Goal: Information Seeking & Learning: Learn about a topic

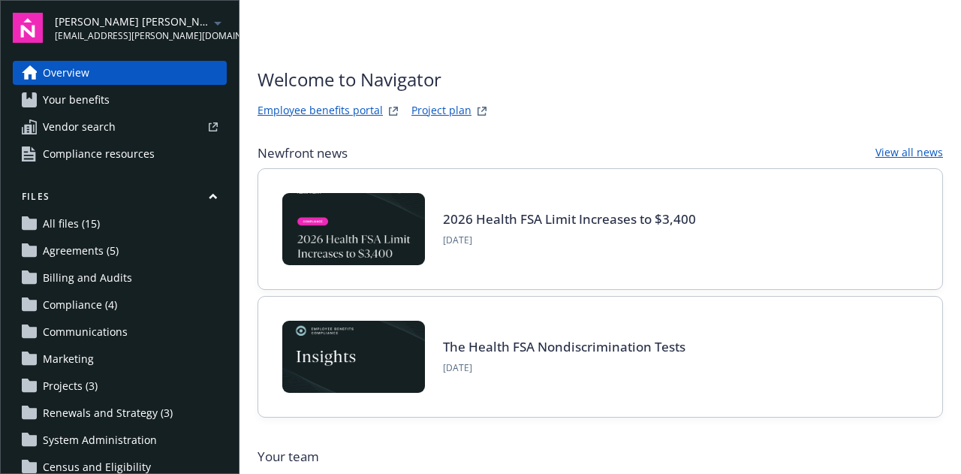
scroll to position [300, 0]
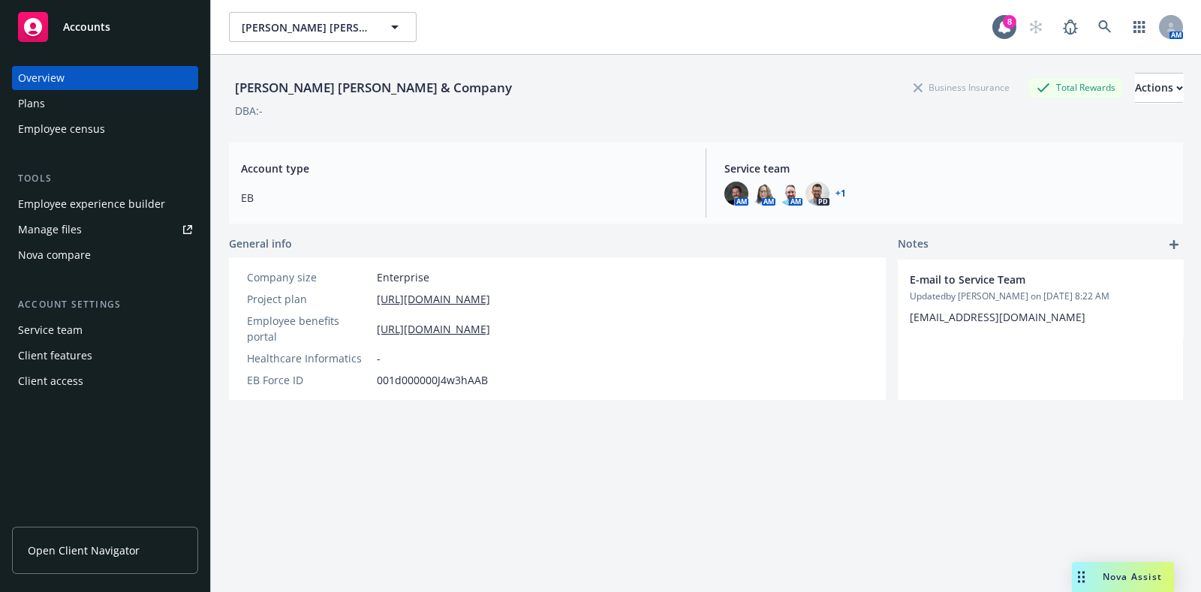
click at [85, 32] on span "Accounts" at bounding box center [86, 27] width 47 height 12
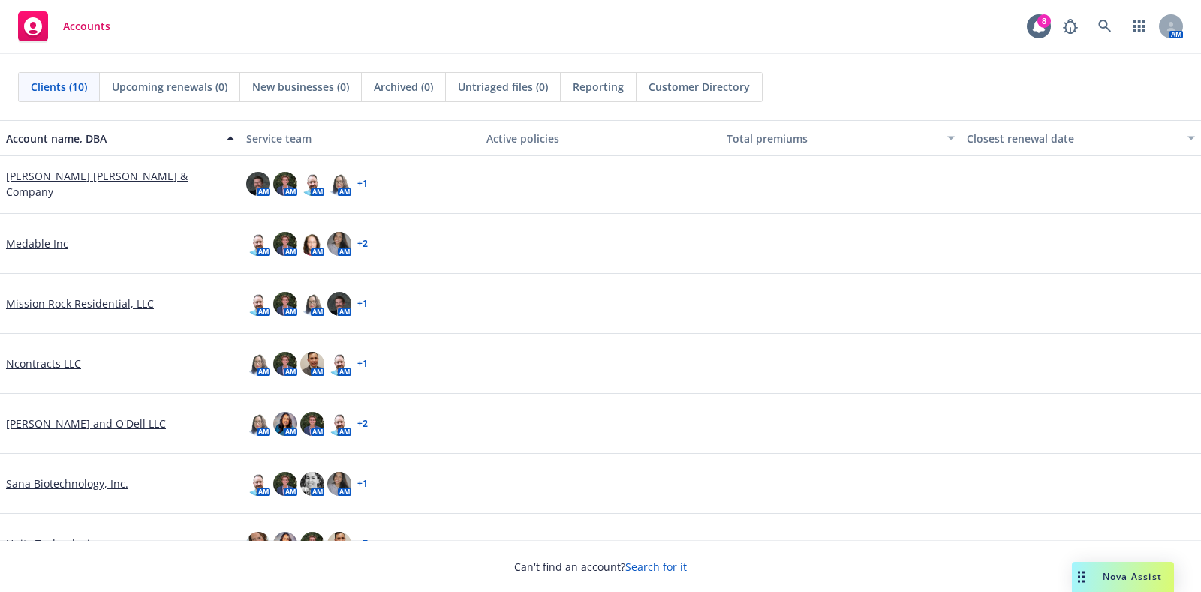
scroll to position [187, 0]
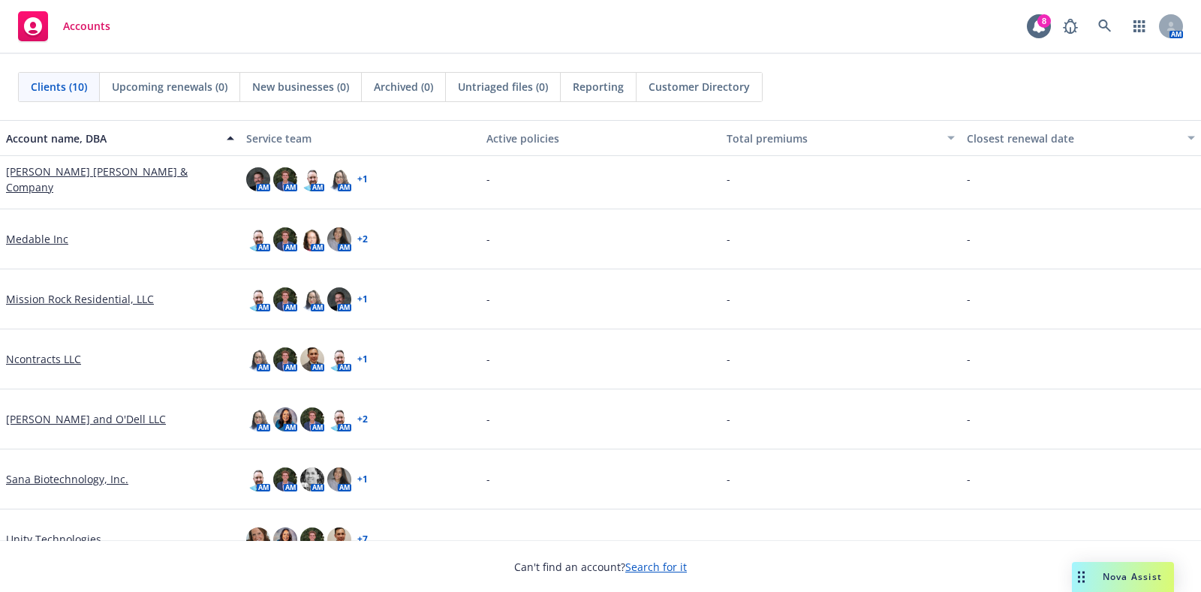
click at [56, 478] on link "Sana Biotechnology, Inc." at bounding box center [67, 479] width 122 height 16
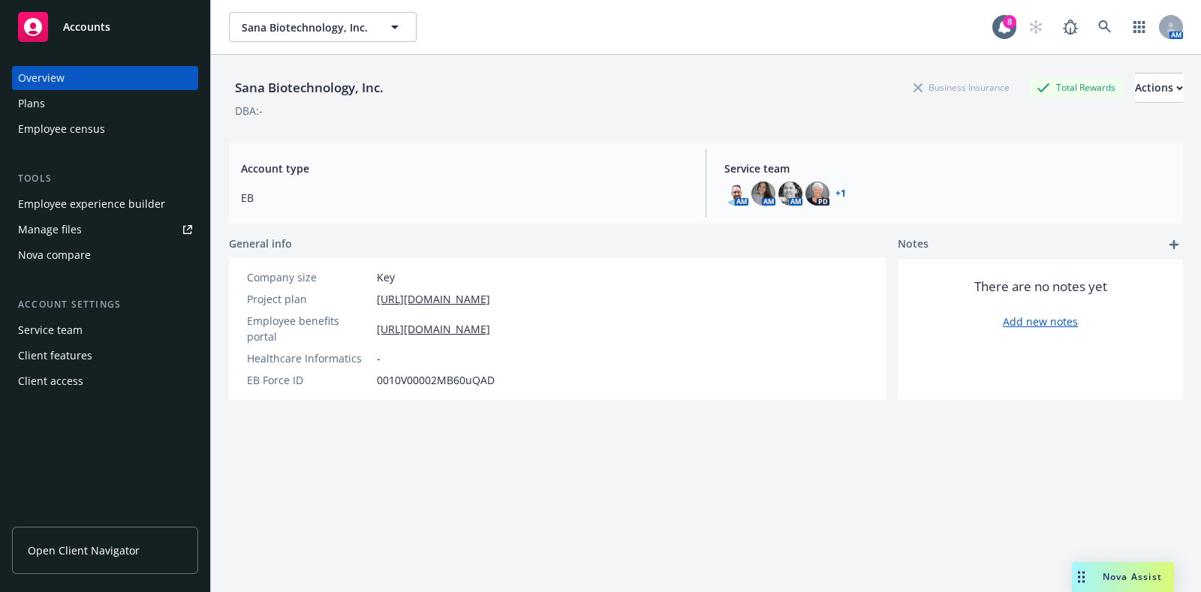
click at [624, 463] on div "Sana Biotechnology, Inc. Business Insurance Total Rewards Actions DBA: - Accoun…" at bounding box center [706, 342] width 954 height 574
click at [468, 328] on link "[URL][DOMAIN_NAME]" at bounding box center [433, 329] width 113 height 16
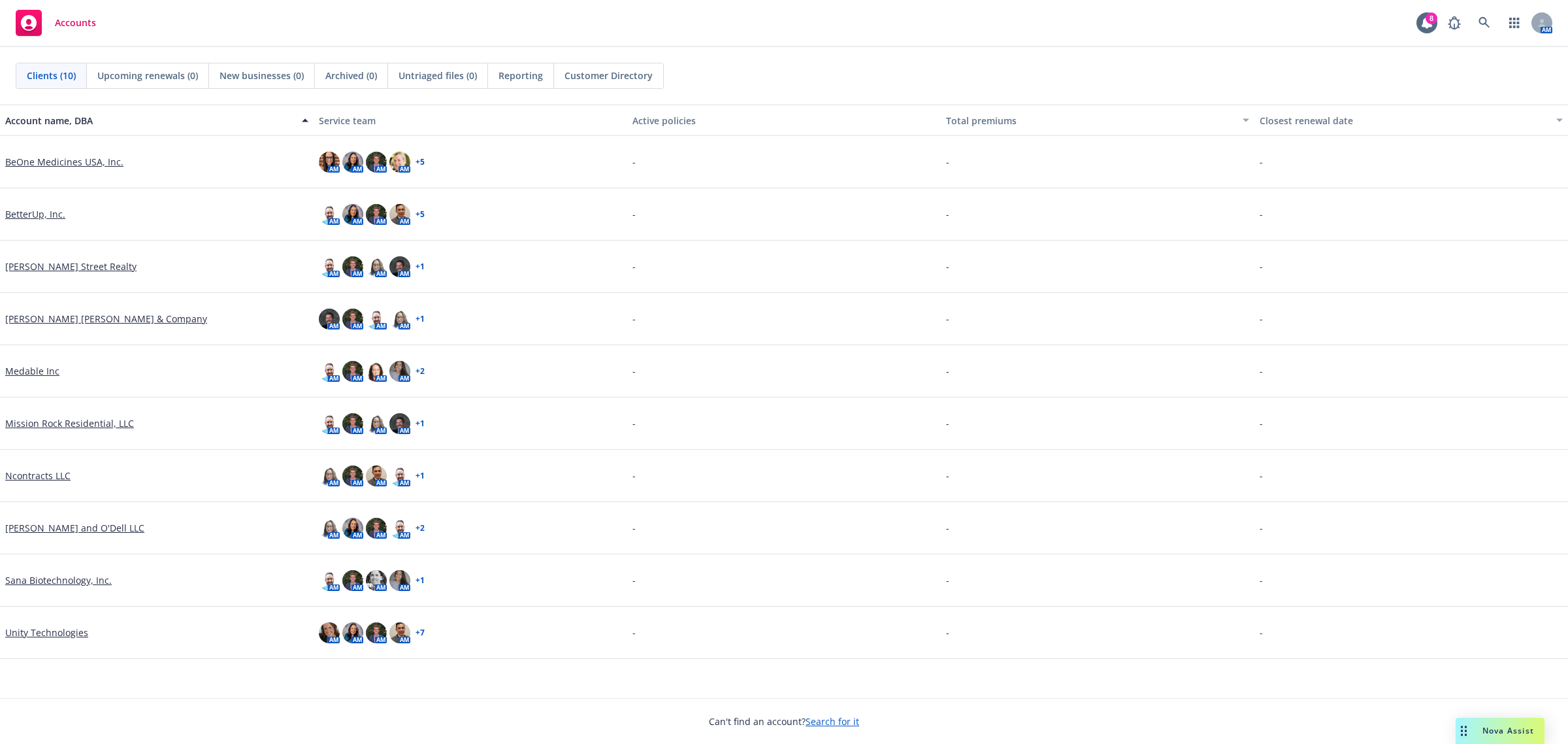
click at [69, 576] on link "Sana Biotechnology, Inc." at bounding box center [58, 580] width 106 height 14
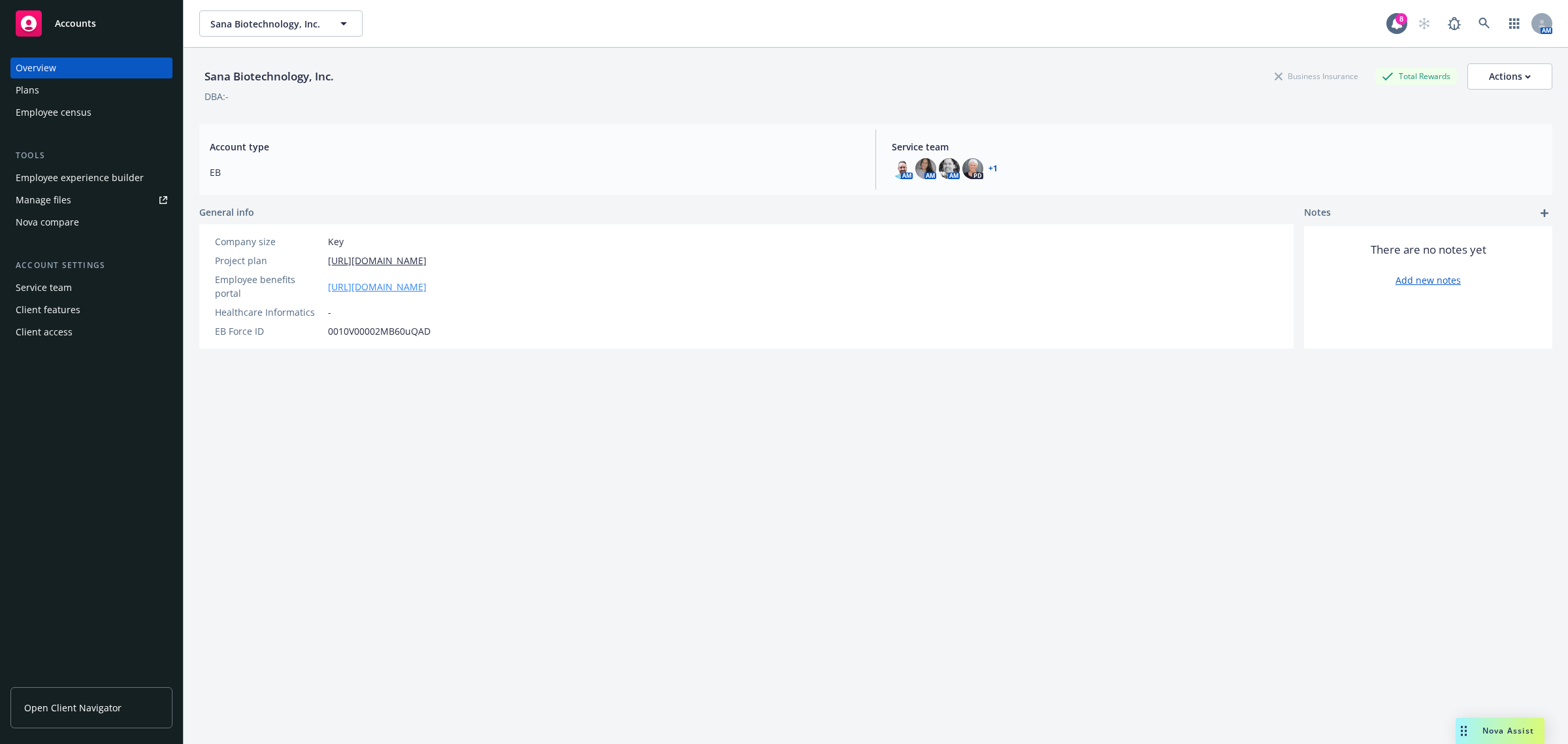
click at [392, 280] on link "https://app.strivebenefits.com/sana?country=us" at bounding box center [377, 287] width 98 height 14
click at [85, 182] on div "Employee experience builder" at bounding box center [79, 178] width 128 height 21
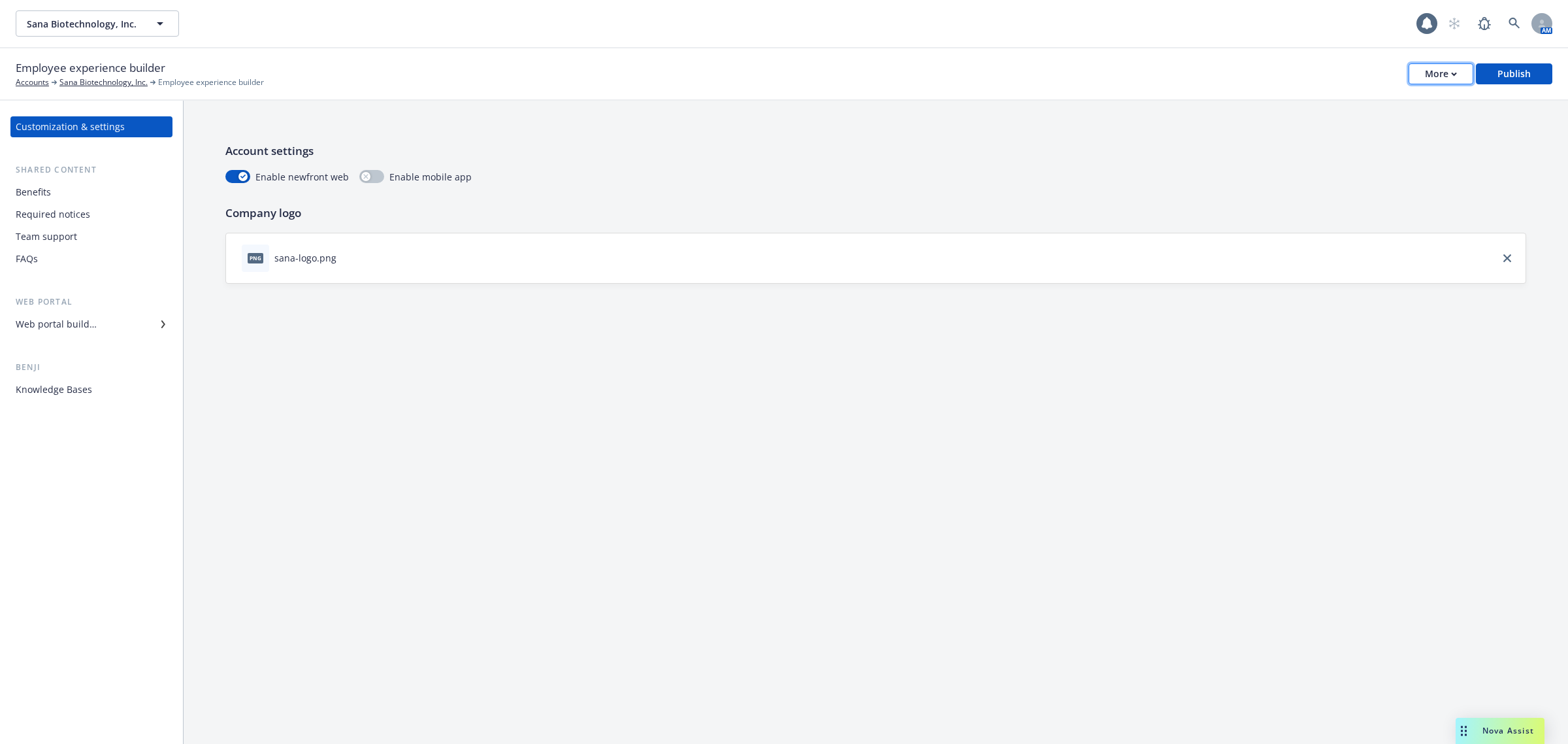
click at [1442, 80] on div "More" at bounding box center [1441, 74] width 32 height 20
click at [1406, 106] on link "Copy preview link" at bounding box center [1376, 103] width 193 height 26
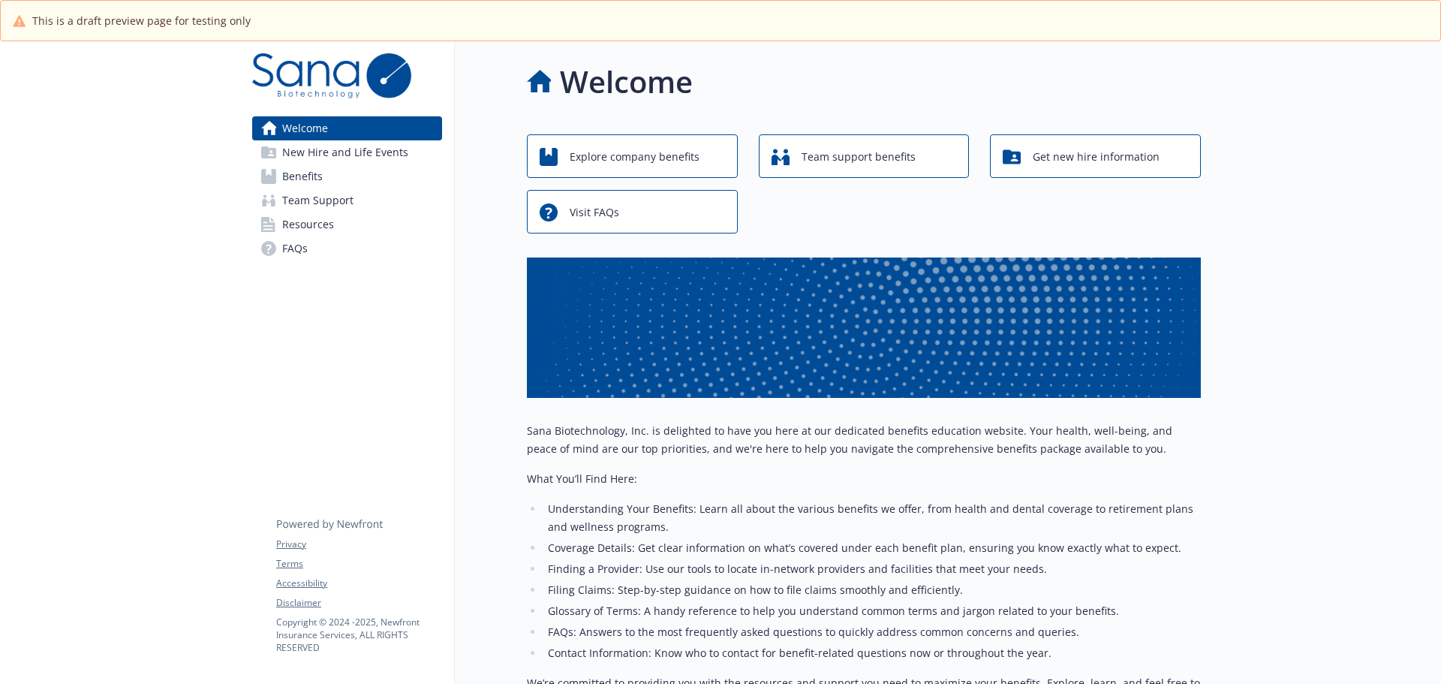
click at [335, 167] on link "Benefits" at bounding box center [347, 176] width 190 height 24
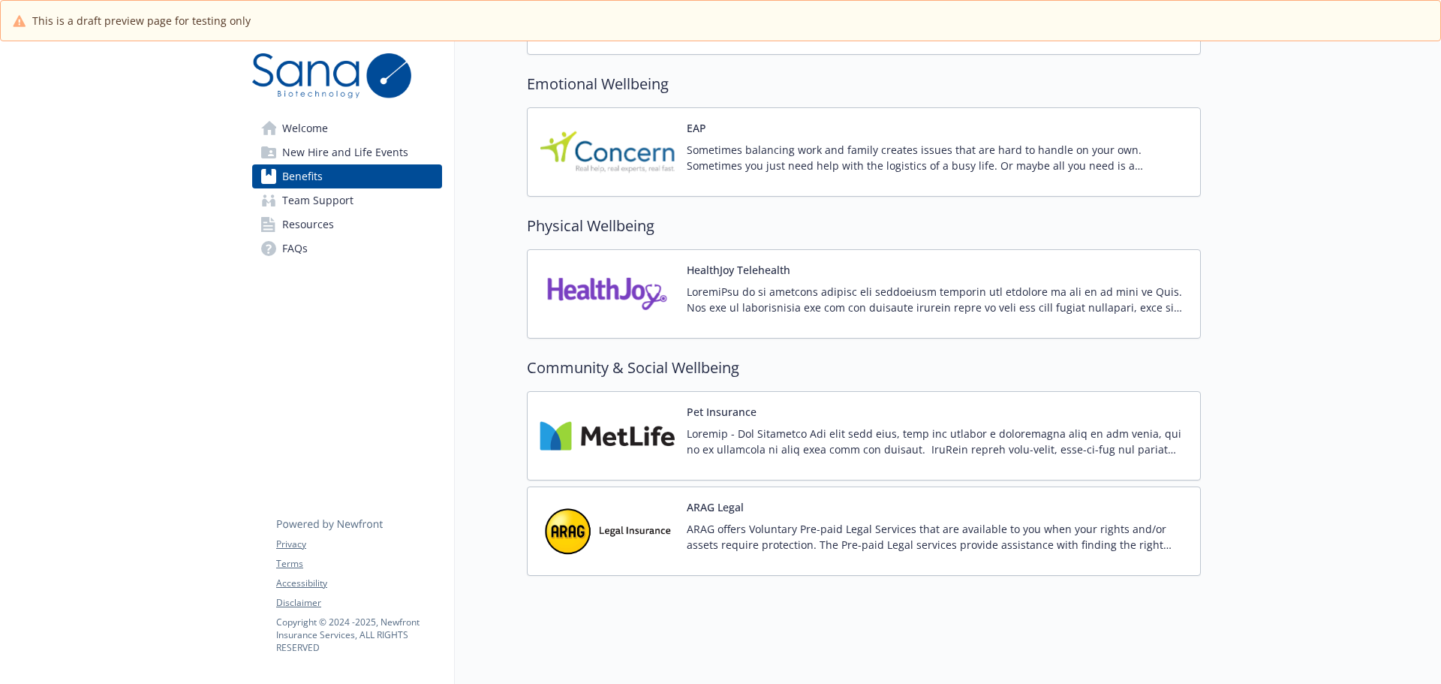
scroll to position [2124, 0]
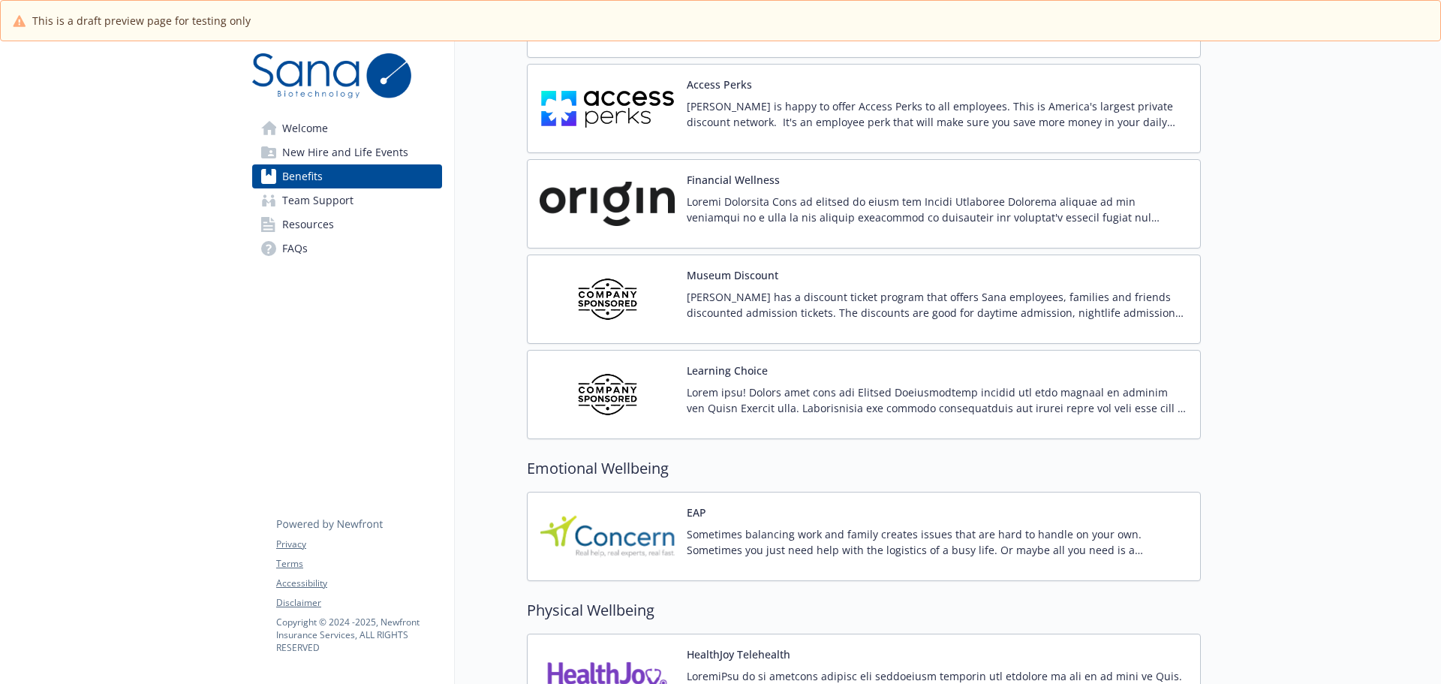
click at [742, 262] on div "Museum Discount Sana has a discount ticket program that offers Sana employees, …" at bounding box center [864, 298] width 674 height 89
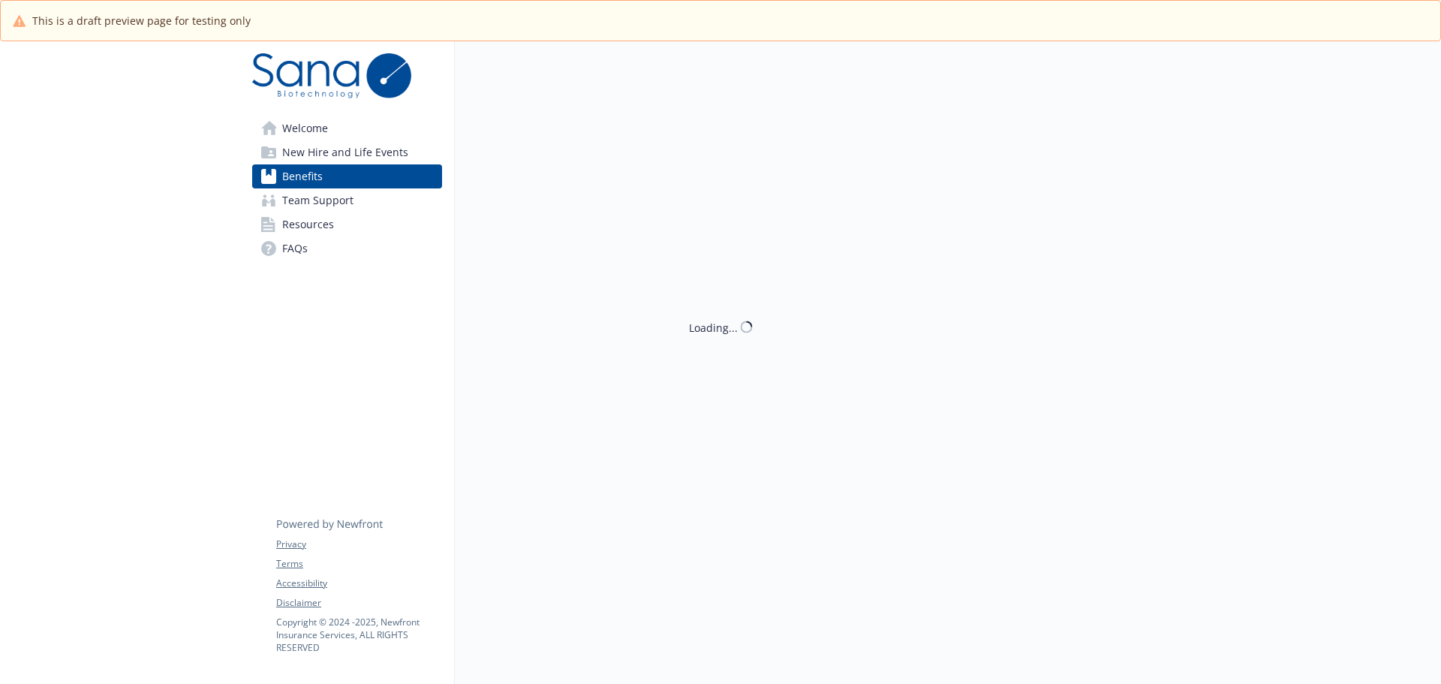
scroll to position [1899, 0]
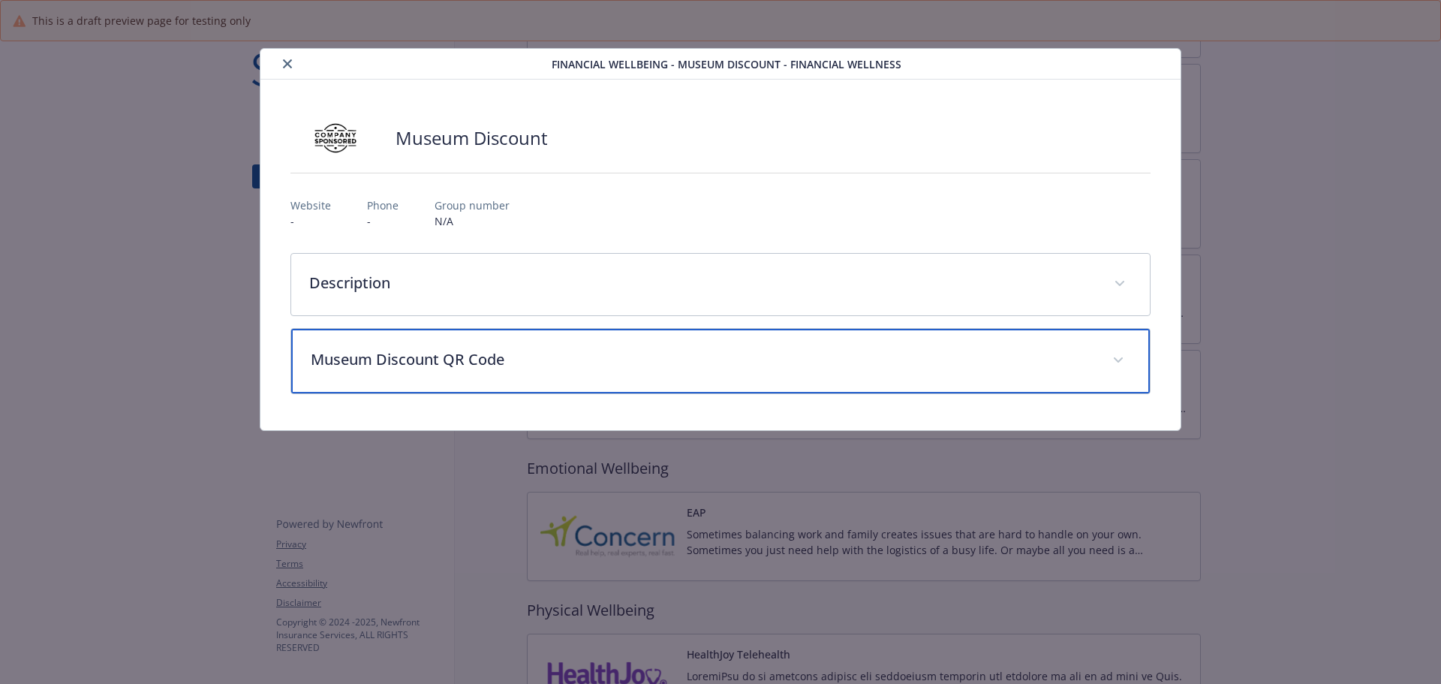
click at [539, 369] on div "Museum Discount QR Code" at bounding box center [720, 361] width 859 height 65
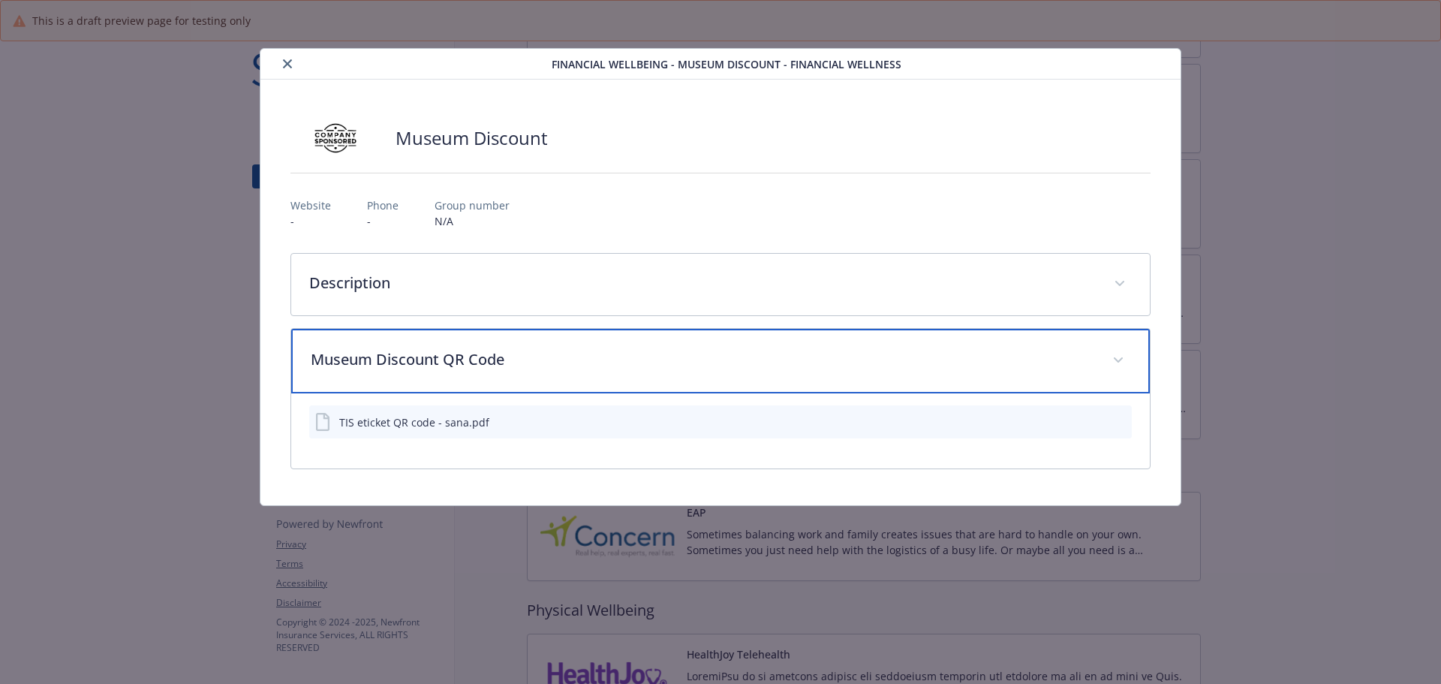
click at [540, 358] on p "Museum Discount QR Code" at bounding box center [703, 359] width 784 height 23
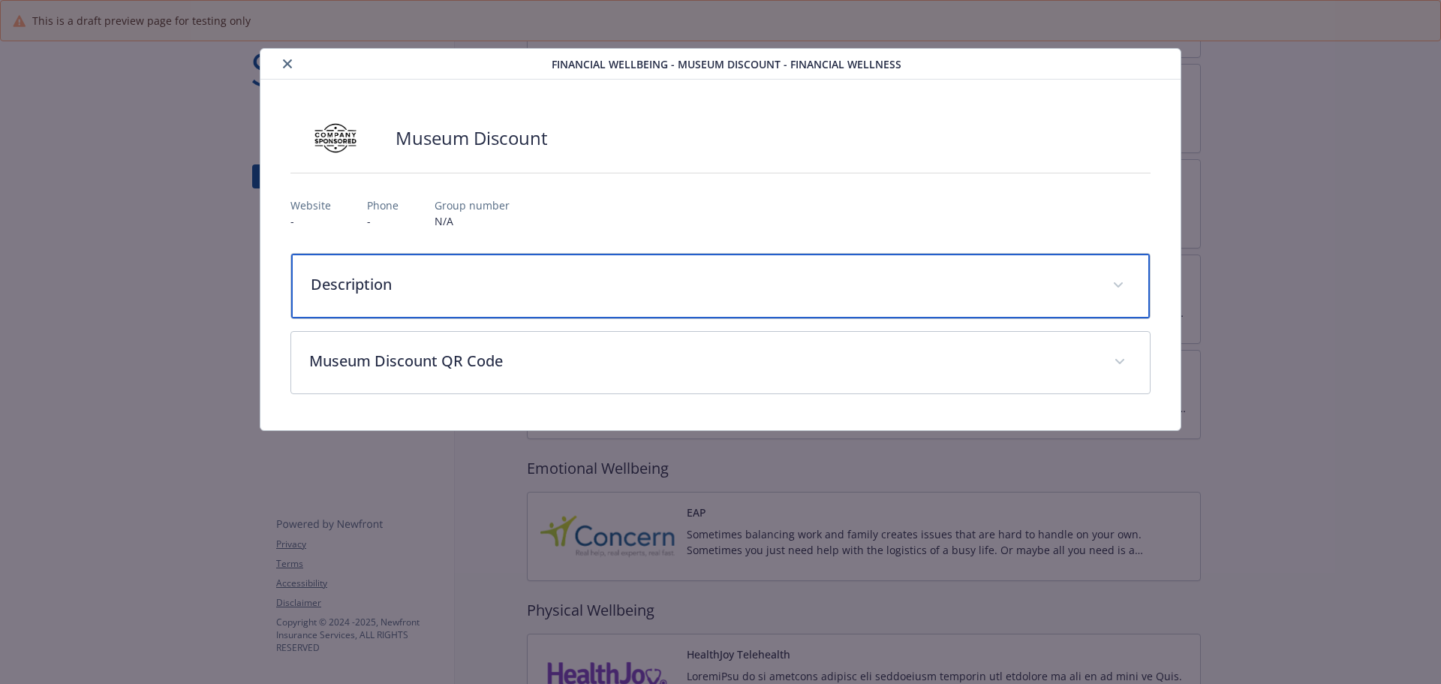
click at [550, 301] on div "Description" at bounding box center [720, 286] width 859 height 65
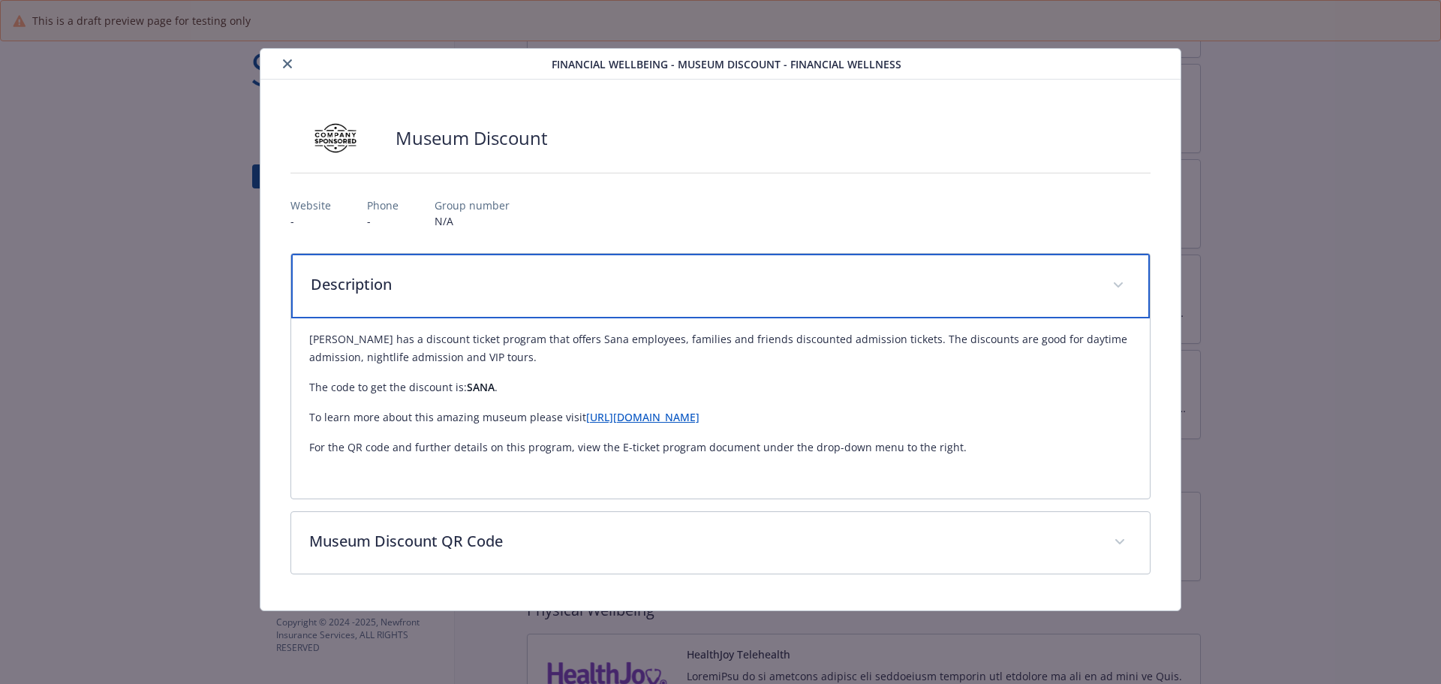
click at [550, 301] on div "Description" at bounding box center [720, 286] width 859 height 65
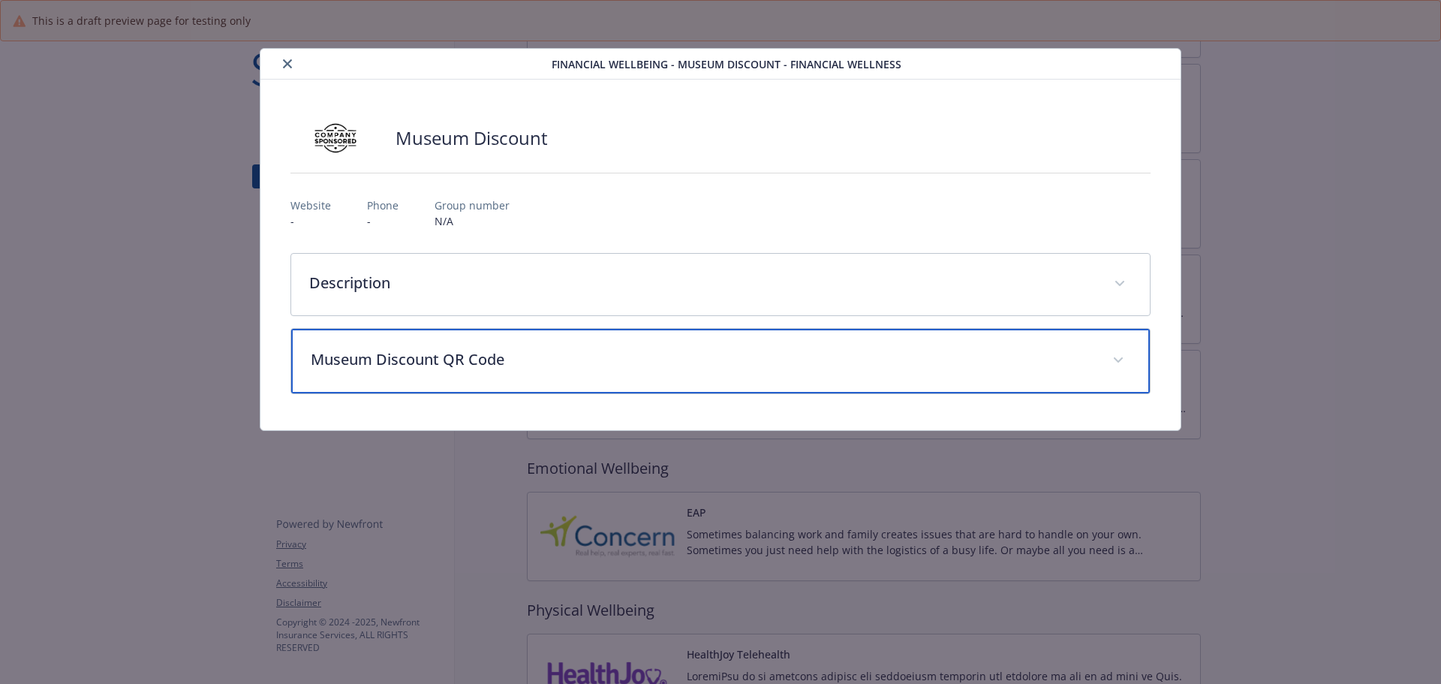
click at [584, 351] on p "Museum Discount QR Code" at bounding box center [703, 359] width 784 height 23
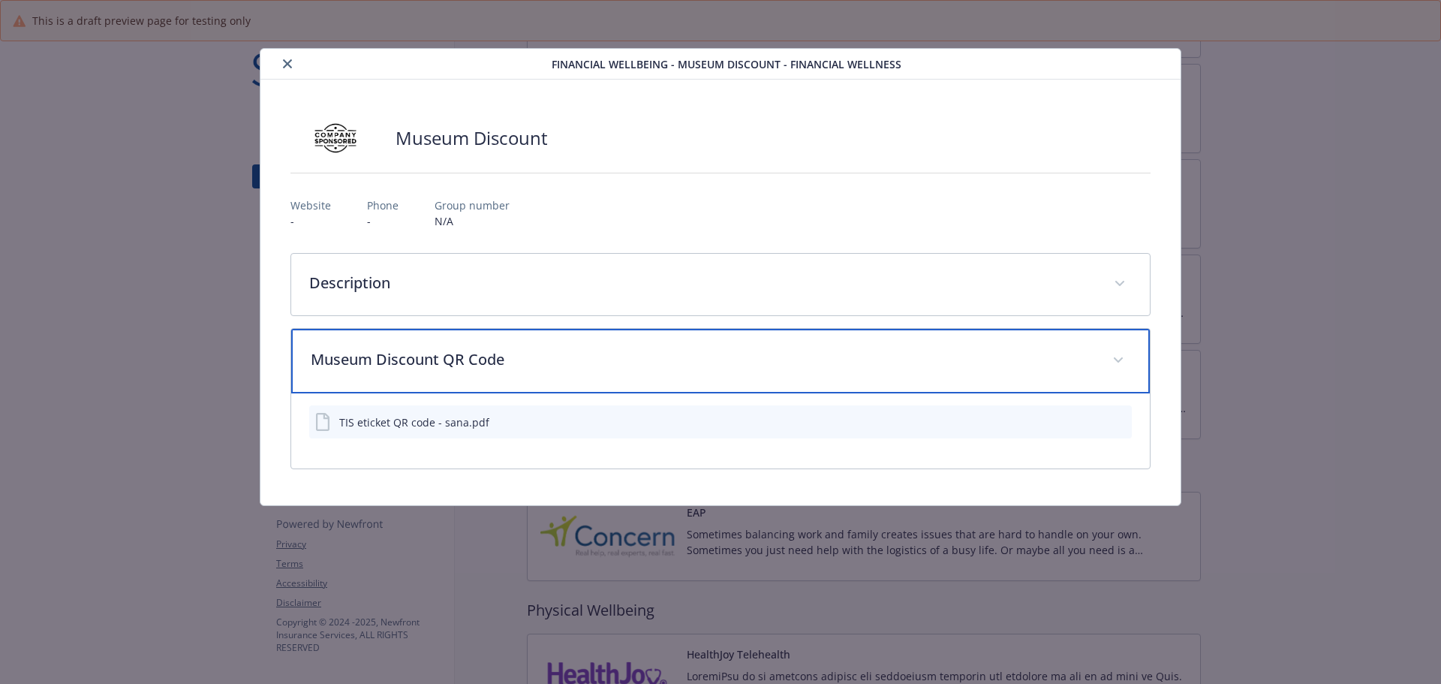
click at [584, 351] on p "Museum Discount QR Code" at bounding box center [703, 359] width 784 height 23
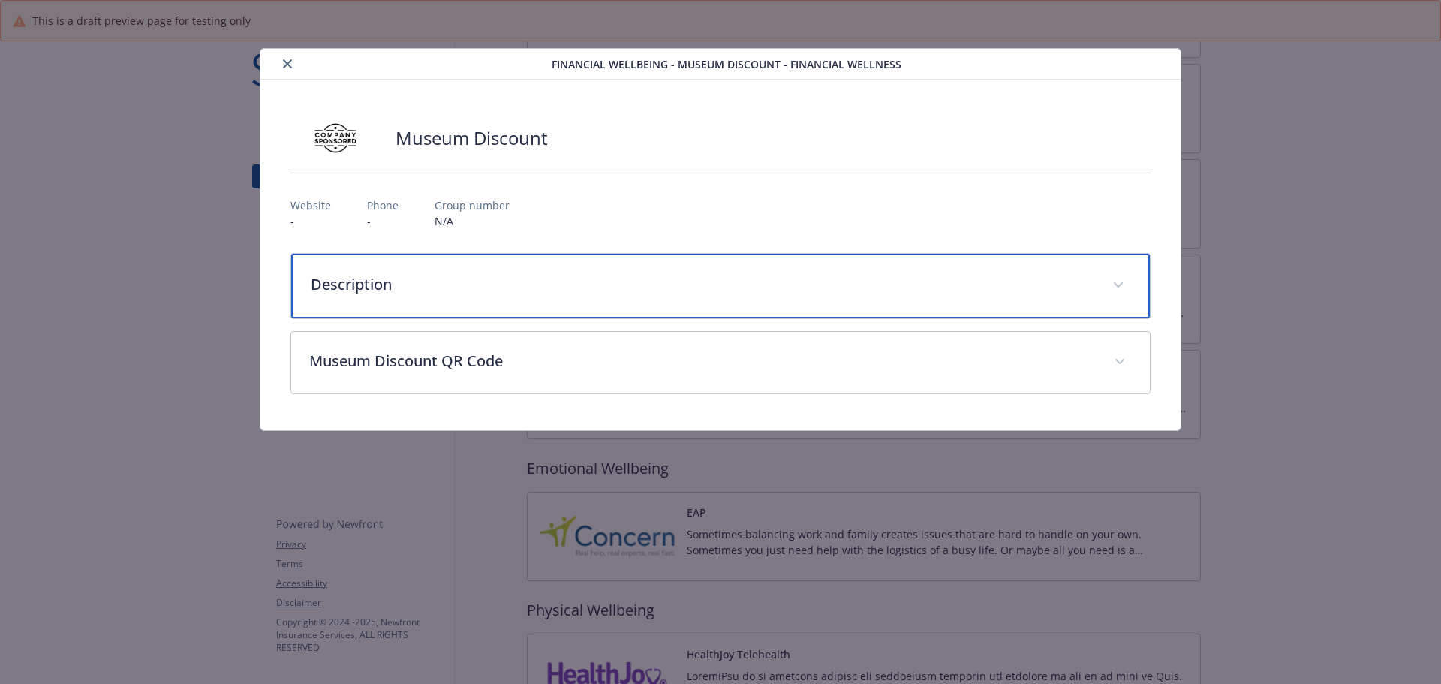
click at [588, 281] on p "Description" at bounding box center [703, 284] width 784 height 23
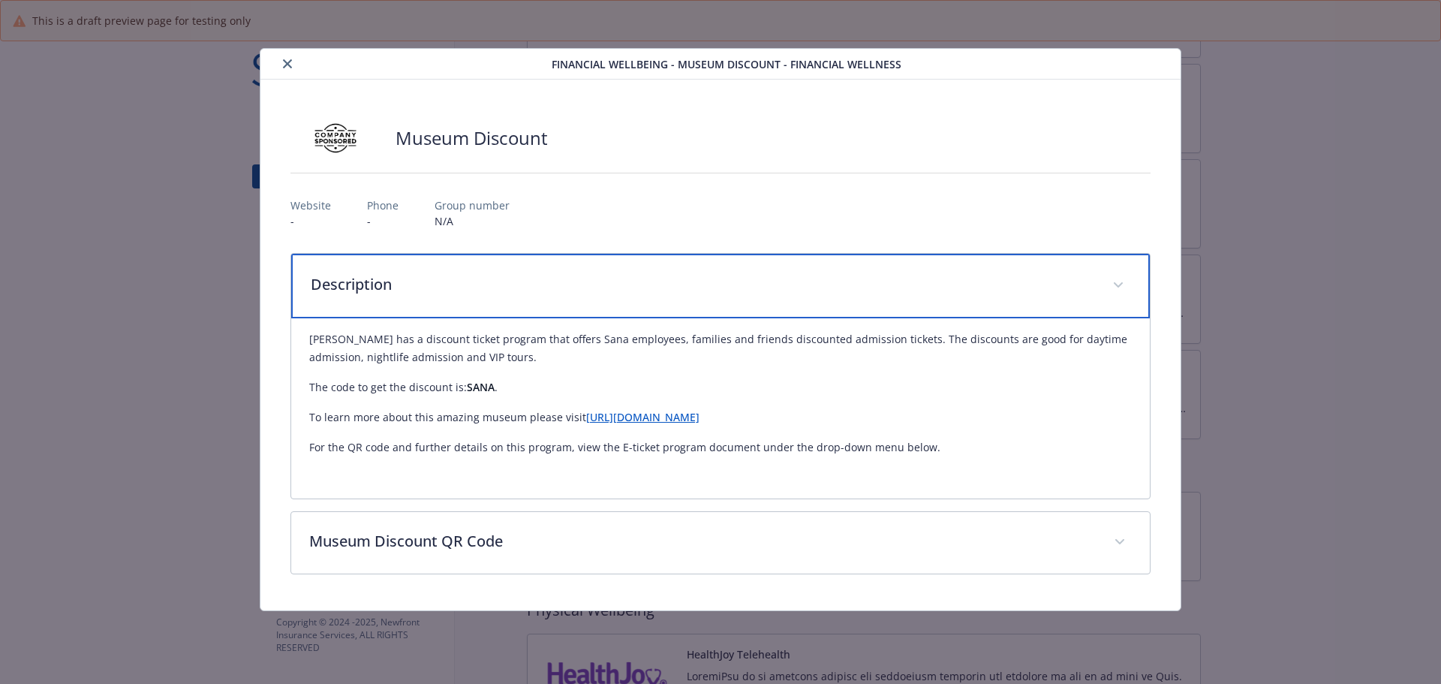
click at [586, 281] on p "Description" at bounding box center [703, 284] width 784 height 23
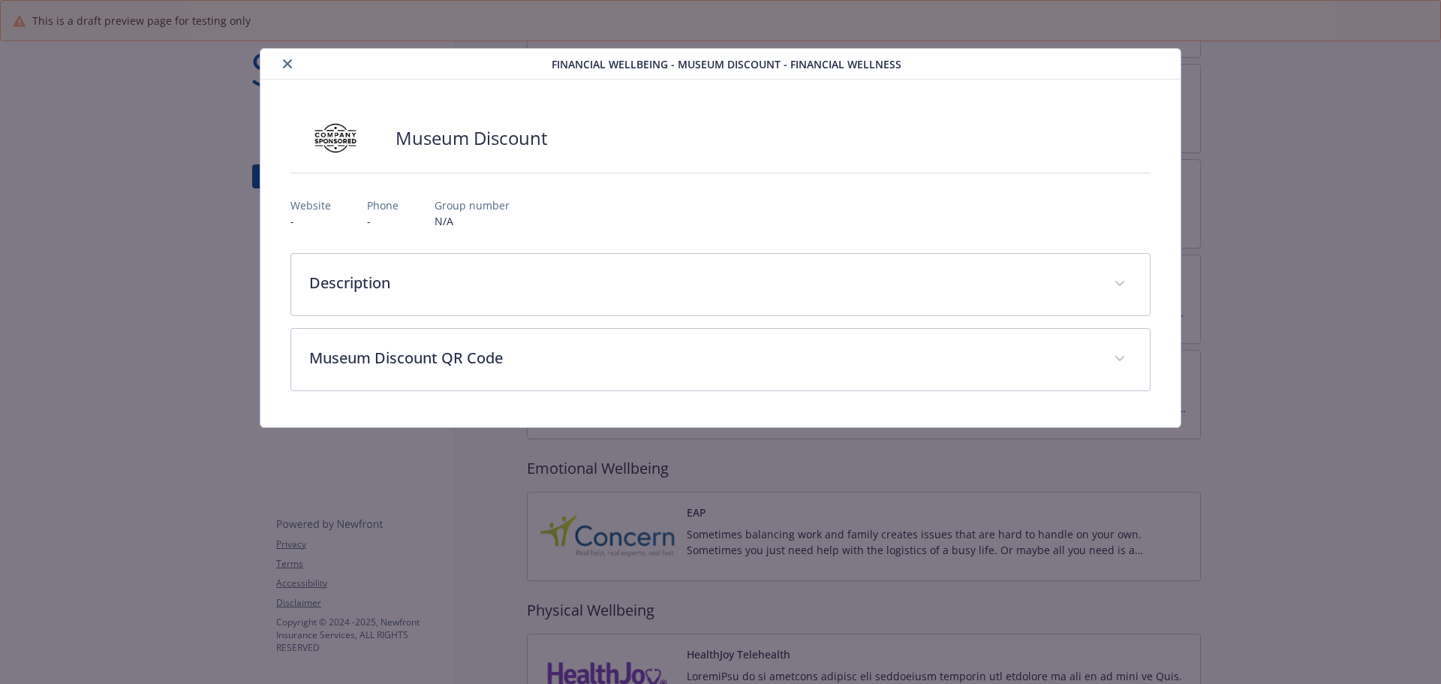
click at [285, 63] on icon "close" at bounding box center [287, 63] width 9 height 9
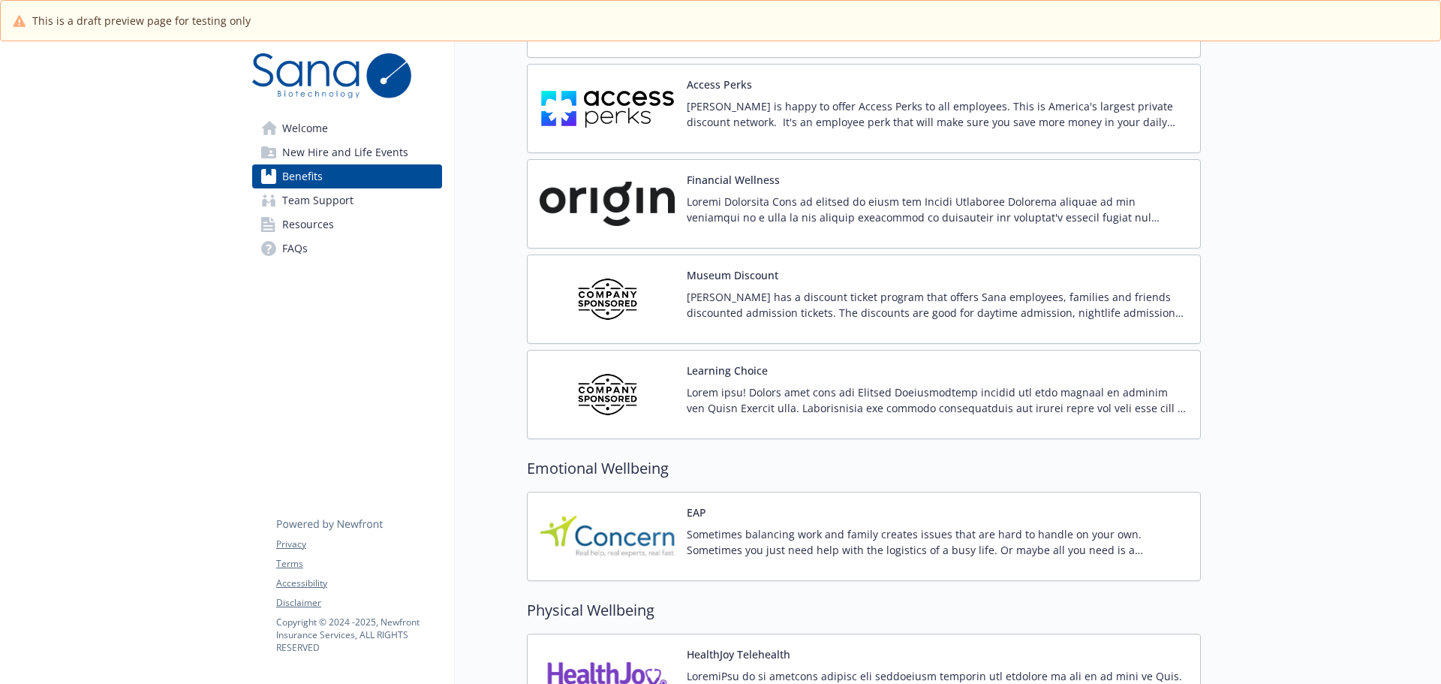
click at [739, 290] on p "Sana has a discount ticket program that offers Sana employees, families and fri…" at bounding box center [937, 305] width 501 height 32
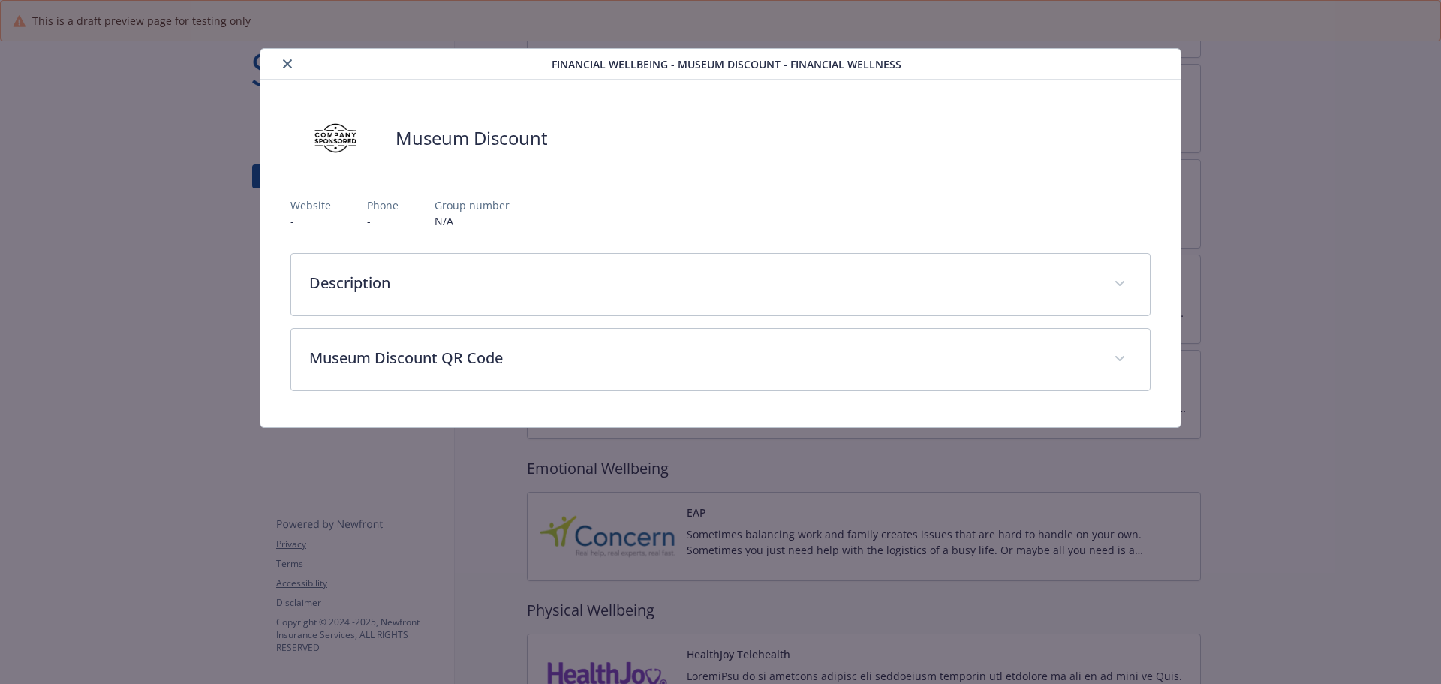
click at [290, 62] on icon "close" at bounding box center [287, 63] width 9 height 9
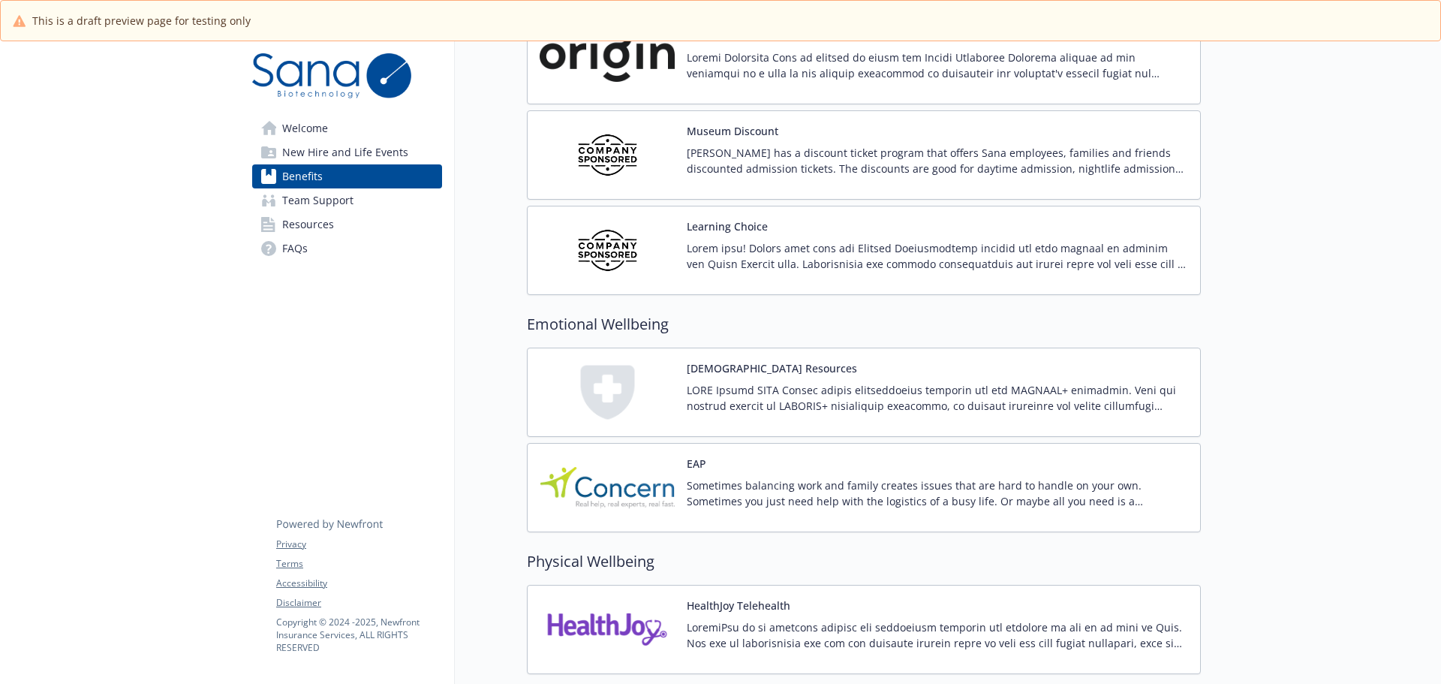
scroll to position [2069, 0]
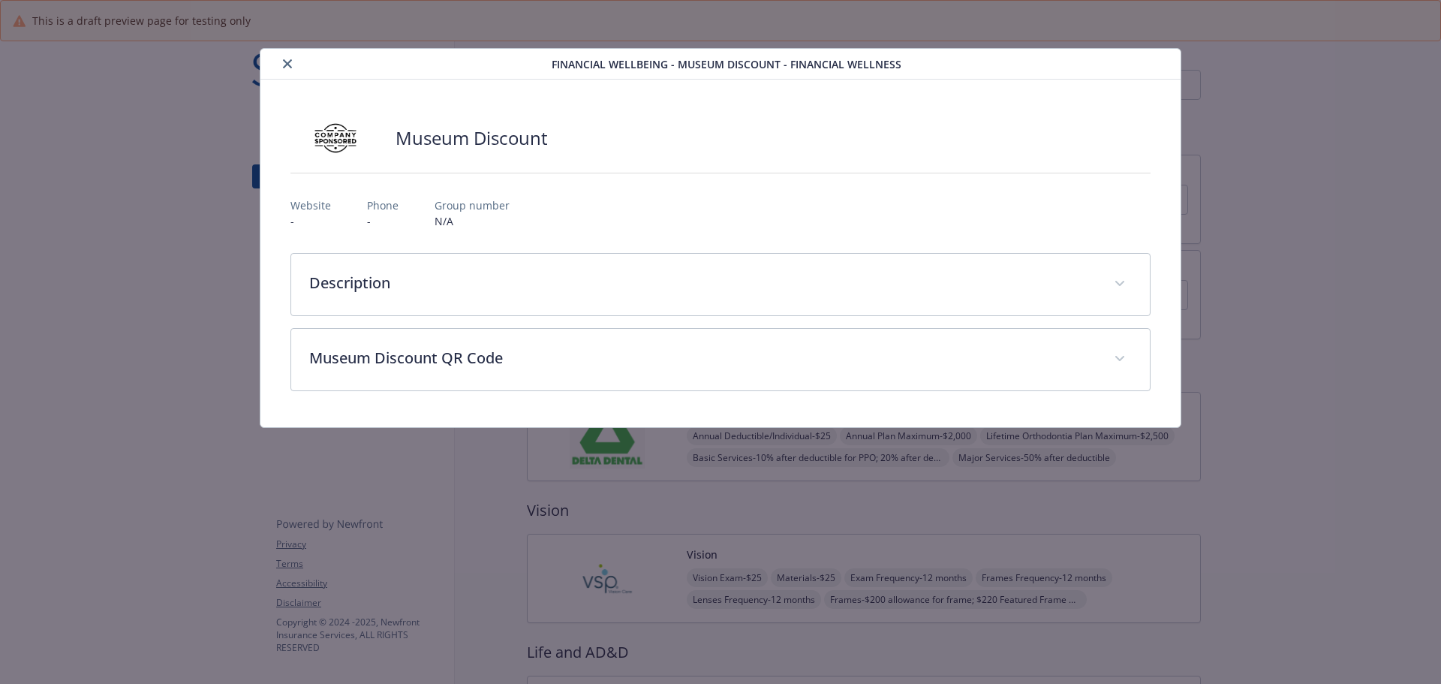
scroll to position [2069, 0]
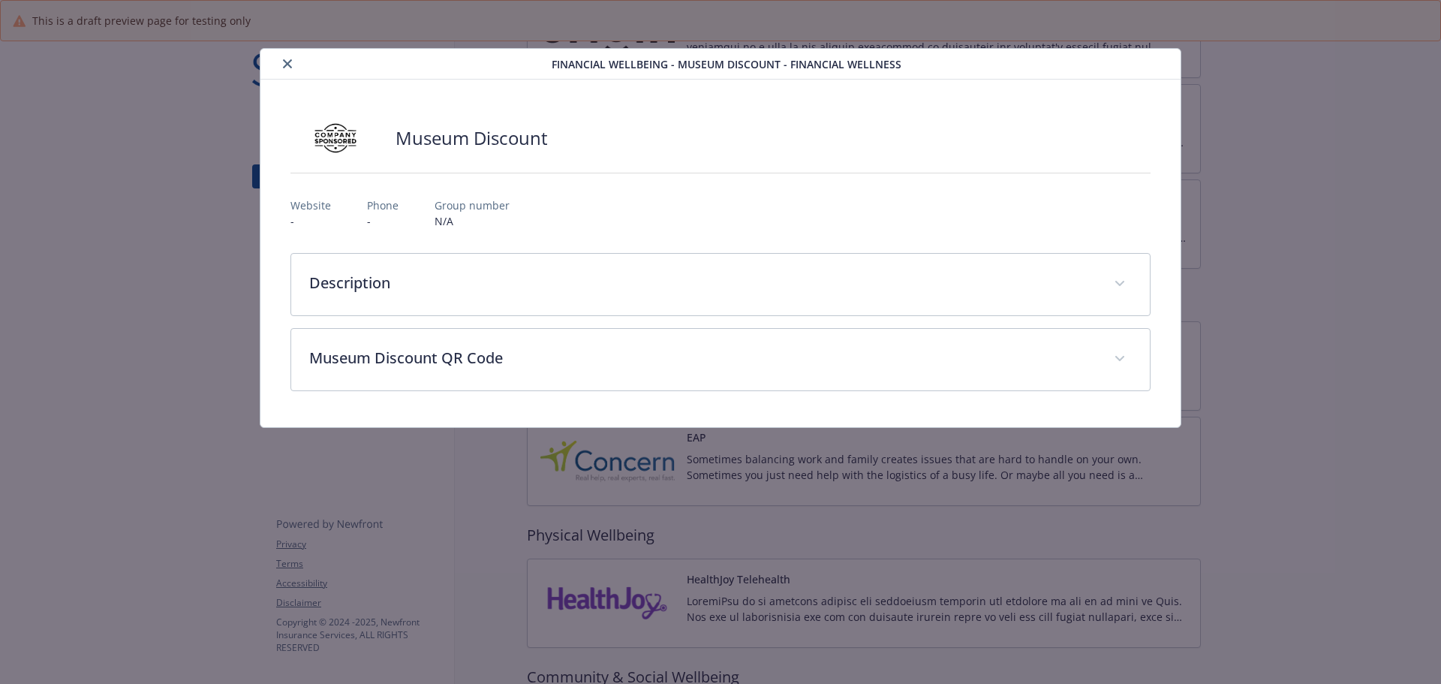
click at [283, 67] on icon "close" at bounding box center [287, 63] width 9 height 9
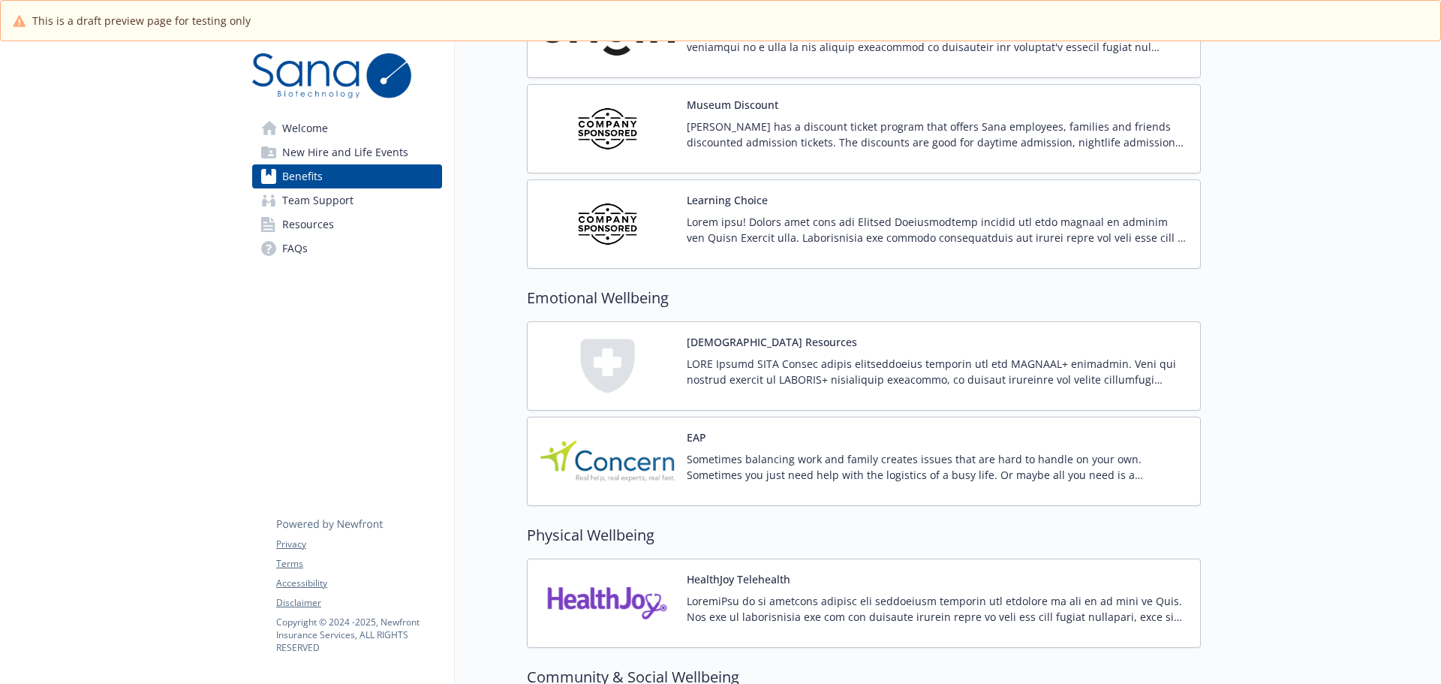
click at [816, 381] on p at bounding box center [937, 372] width 501 height 32
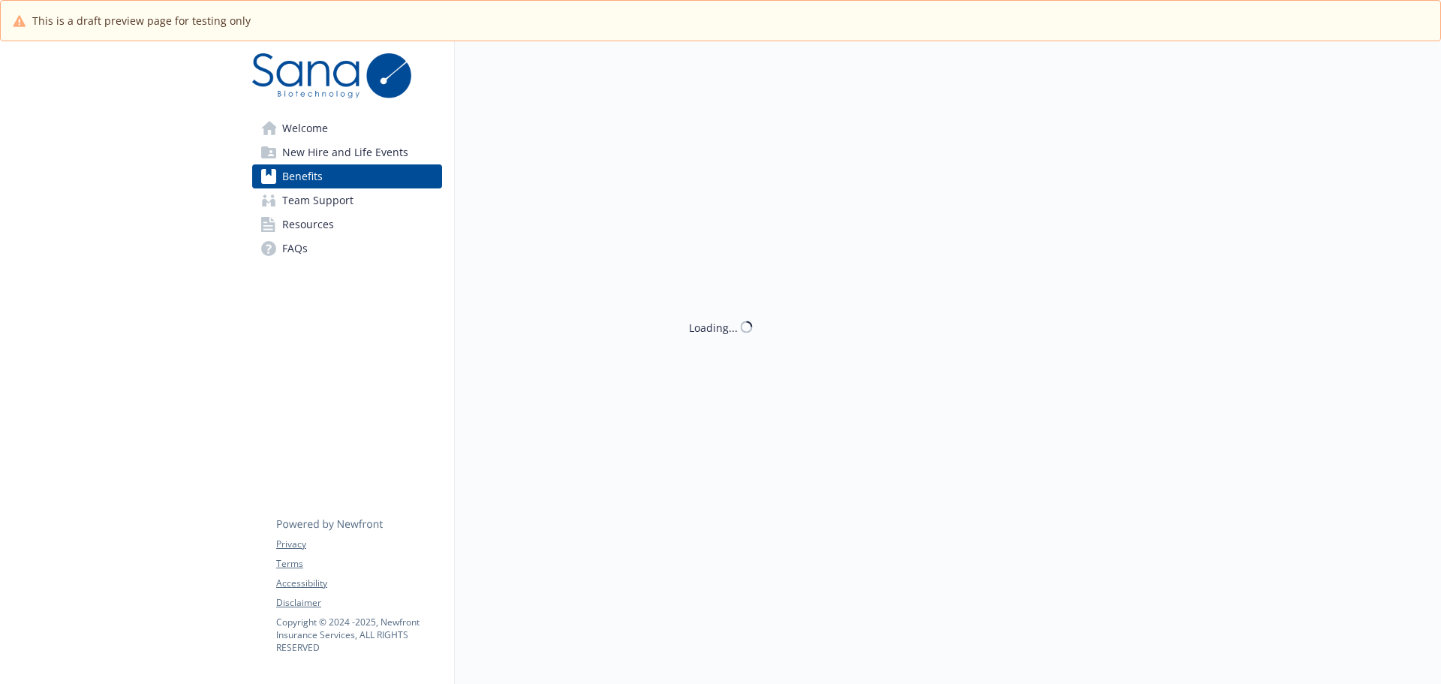
scroll to position [2069, 0]
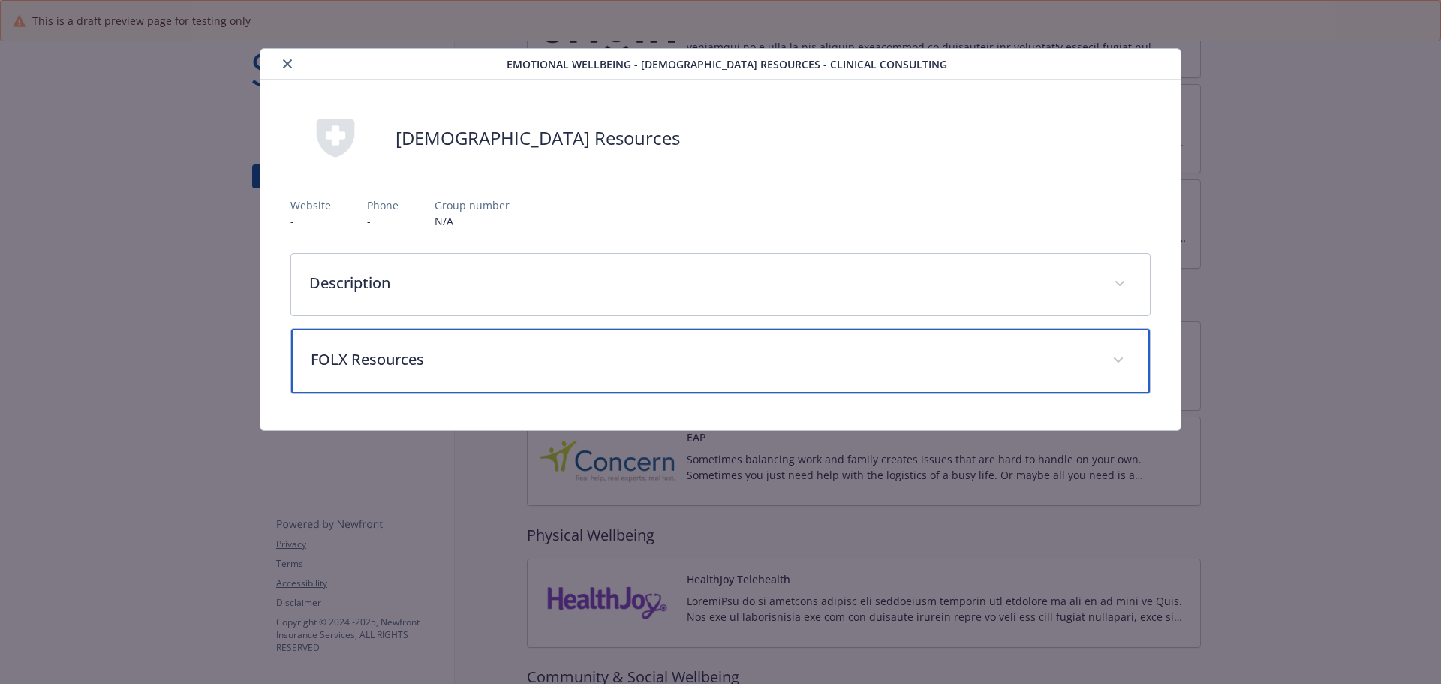
click at [565, 347] on div "FOLX Resources" at bounding box center [720, 361] width 859 height 65
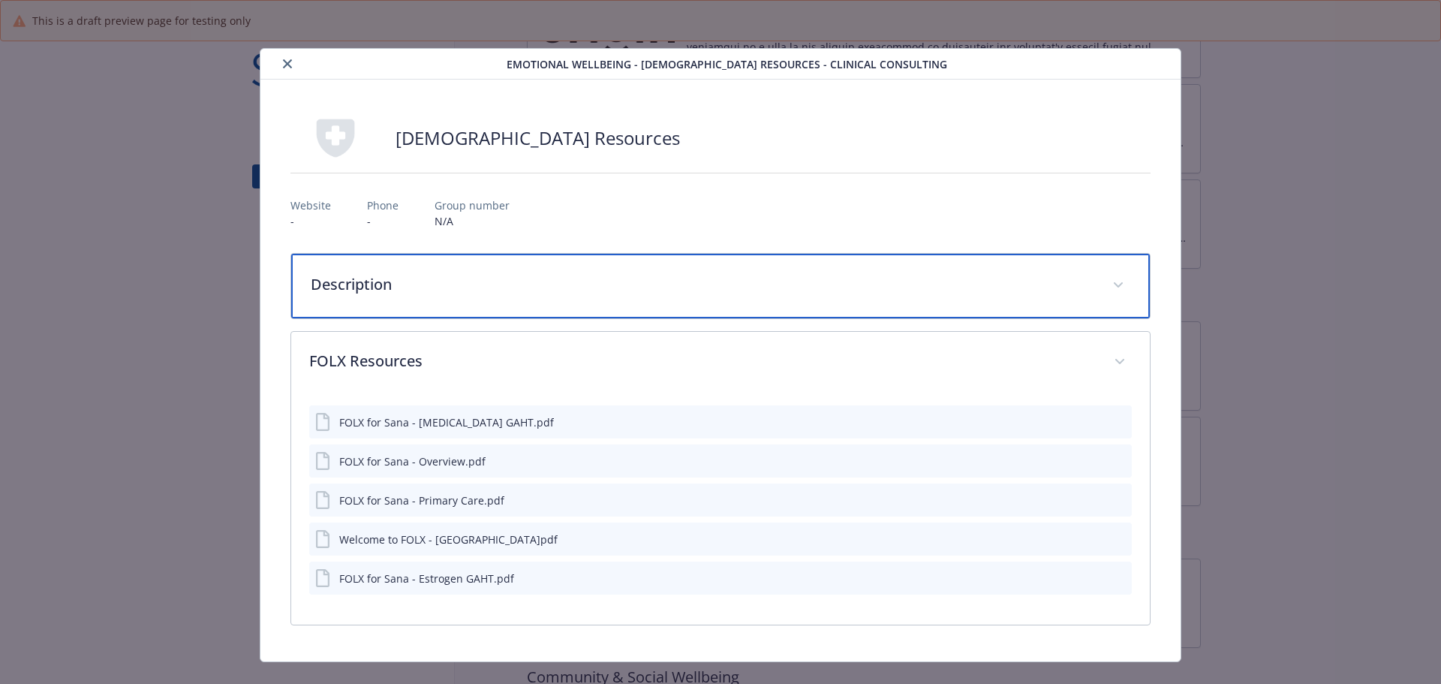
click at [486, 291] on p "Description" at bounding box center [703, 284] width 784 height 23
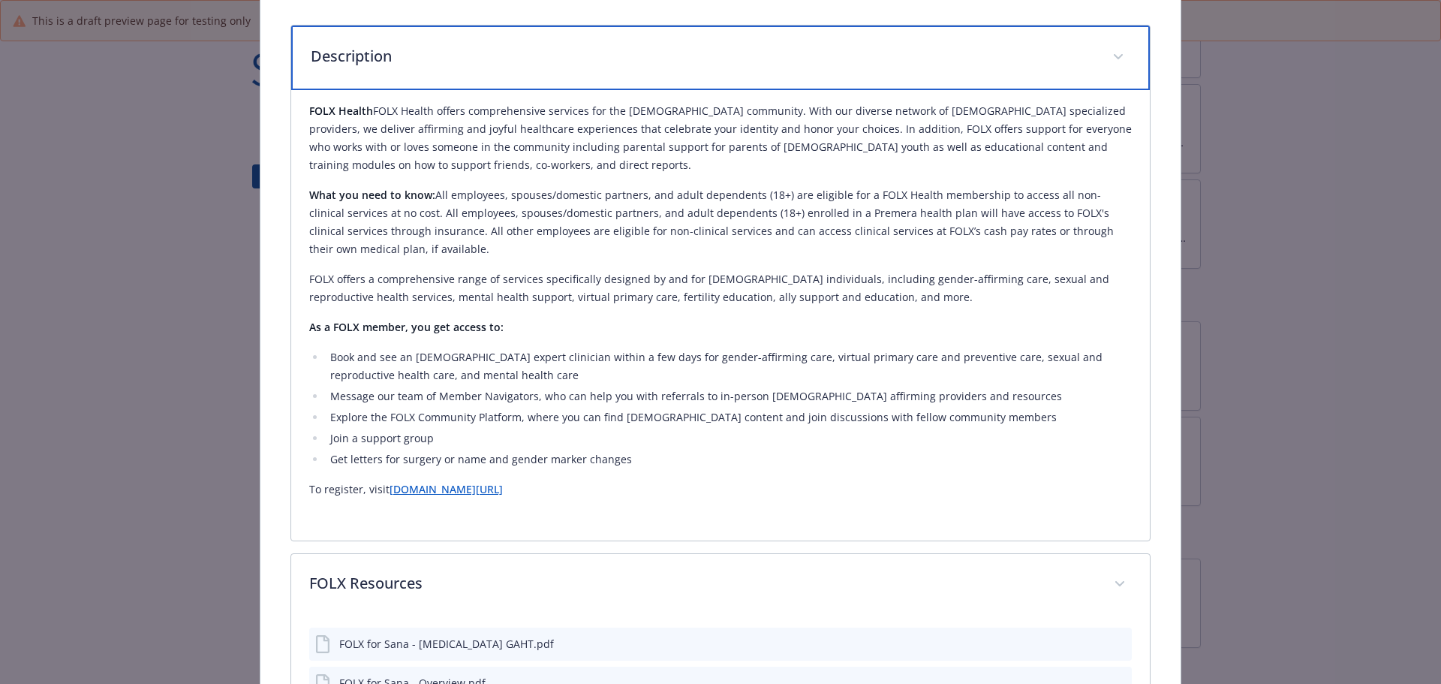
scroll to position [176, 0]
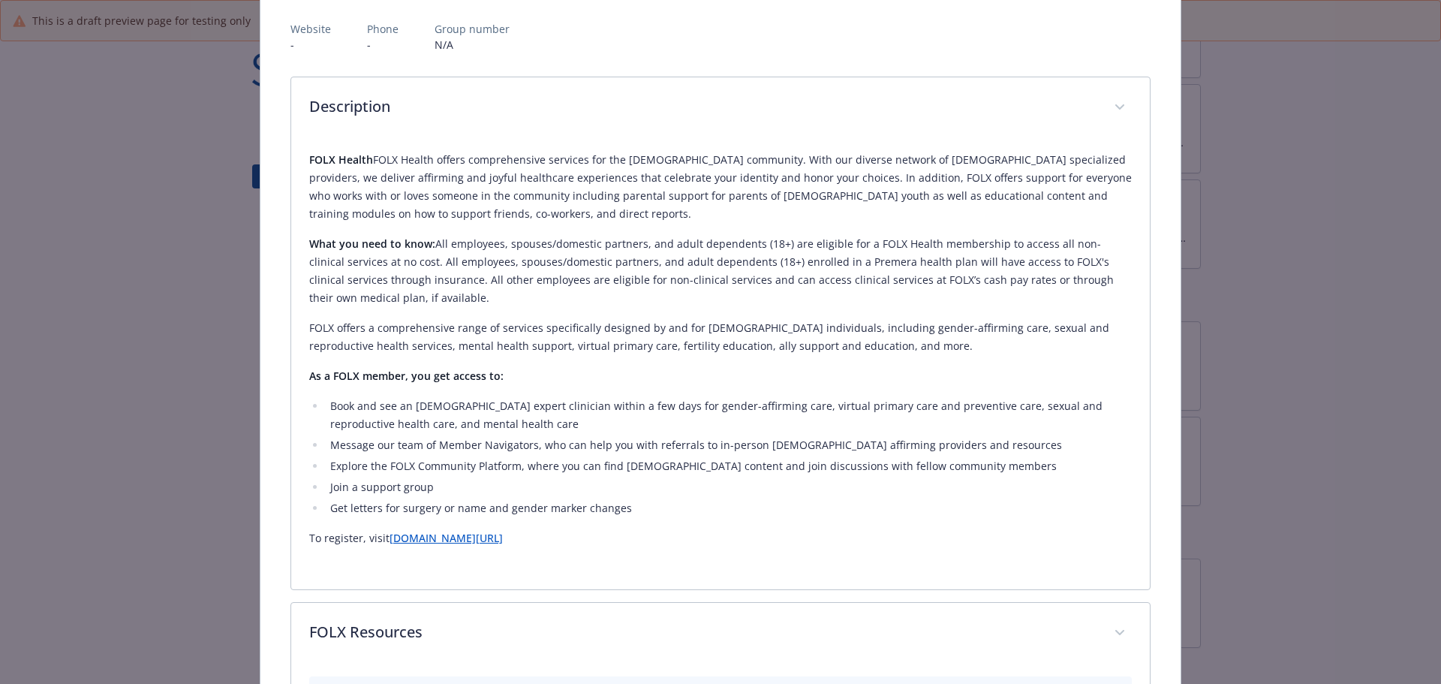
drag, startPoint x: 522, startPoint y: 543, endPoint x: 387, endPoint y: 548, distance: 135.9
click at [387, 548] on div "FOLX Health FOLX Health offers comprehensive services for the LGBTQIA+ communit…" at bounding box center [720, 355] width 823 height 432
copy link "folxhealth.com/sana"
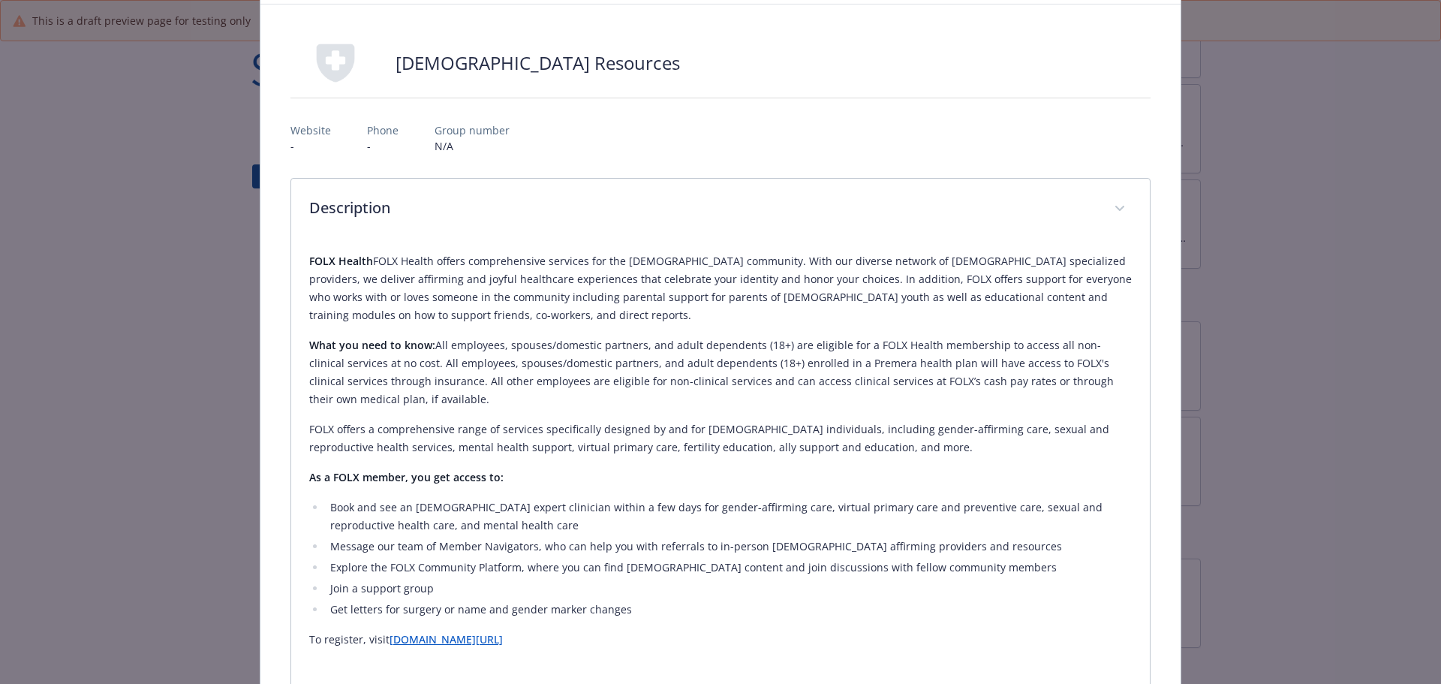
scroll to position [0, 0]
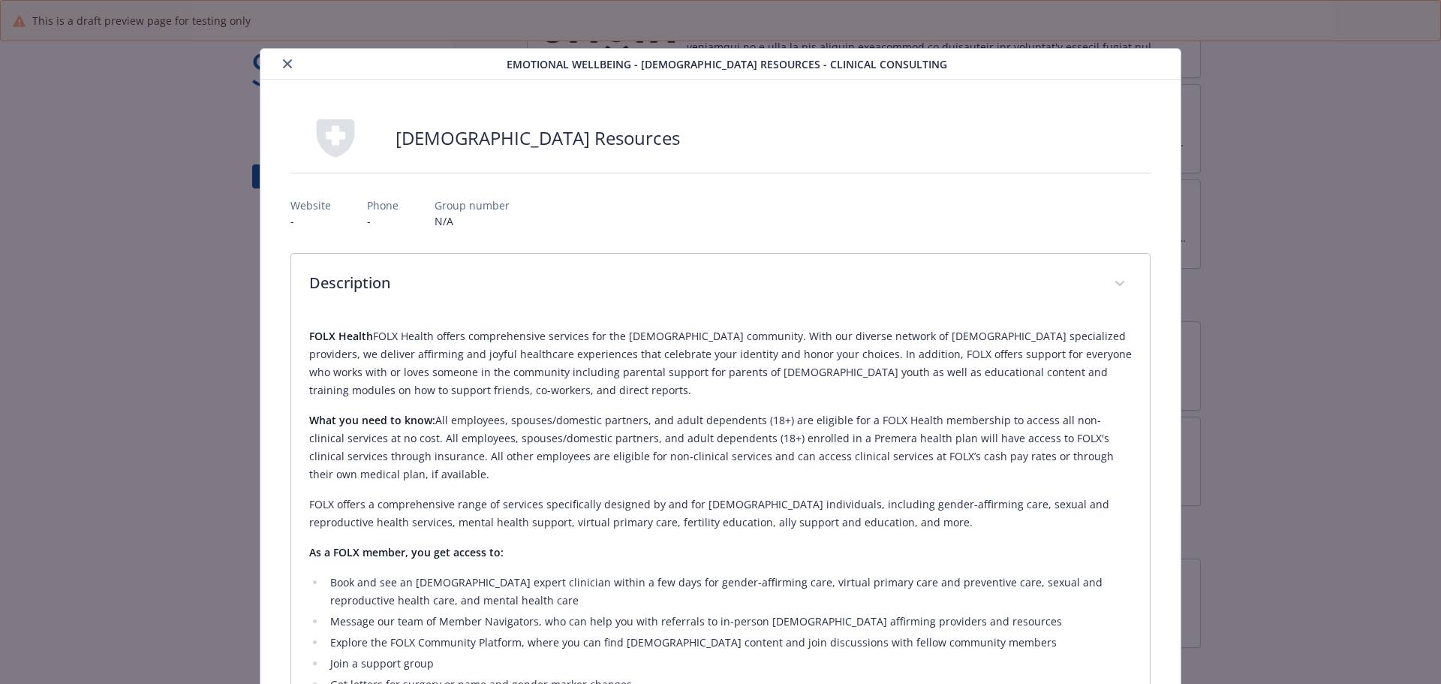
click at [278, 64] on button "close" at bounding box center [287, 64] width 18 height 18
